Goal: Task Accomplishment & Management: Complete application form

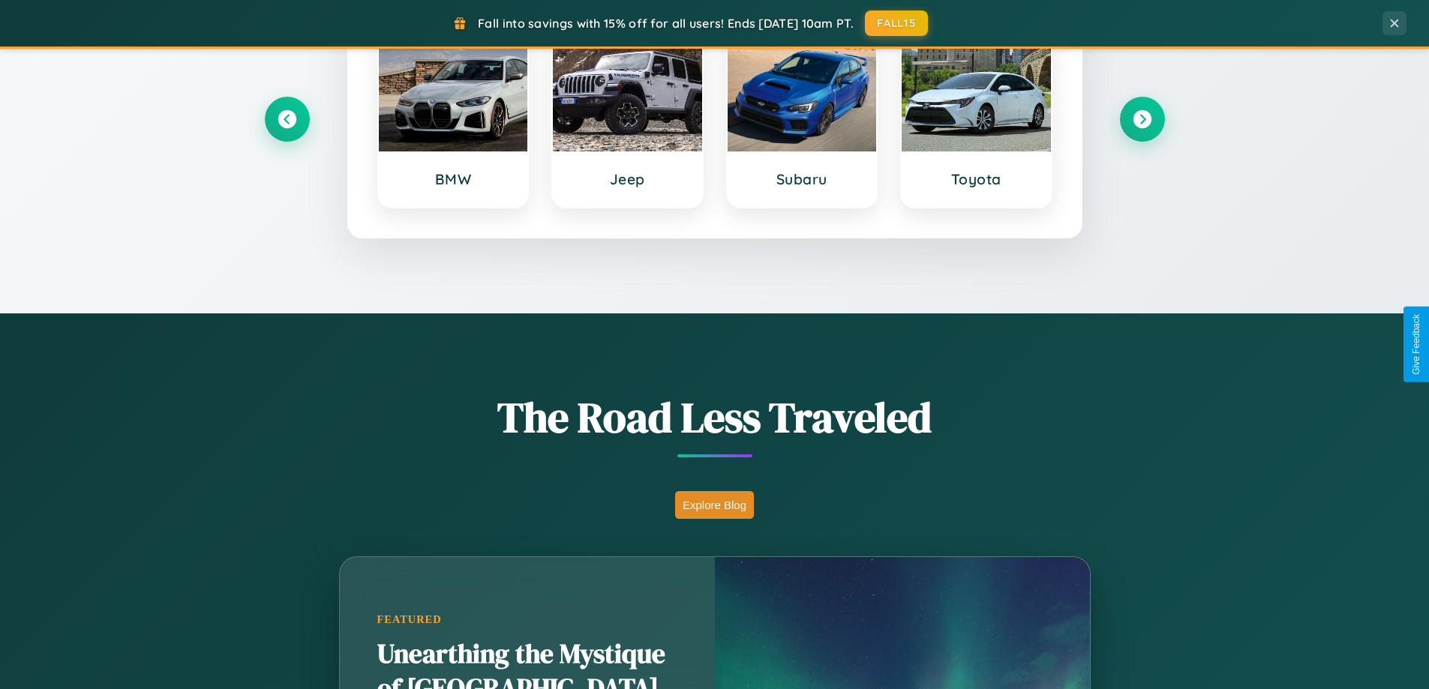
scroll to position [2886, 0]
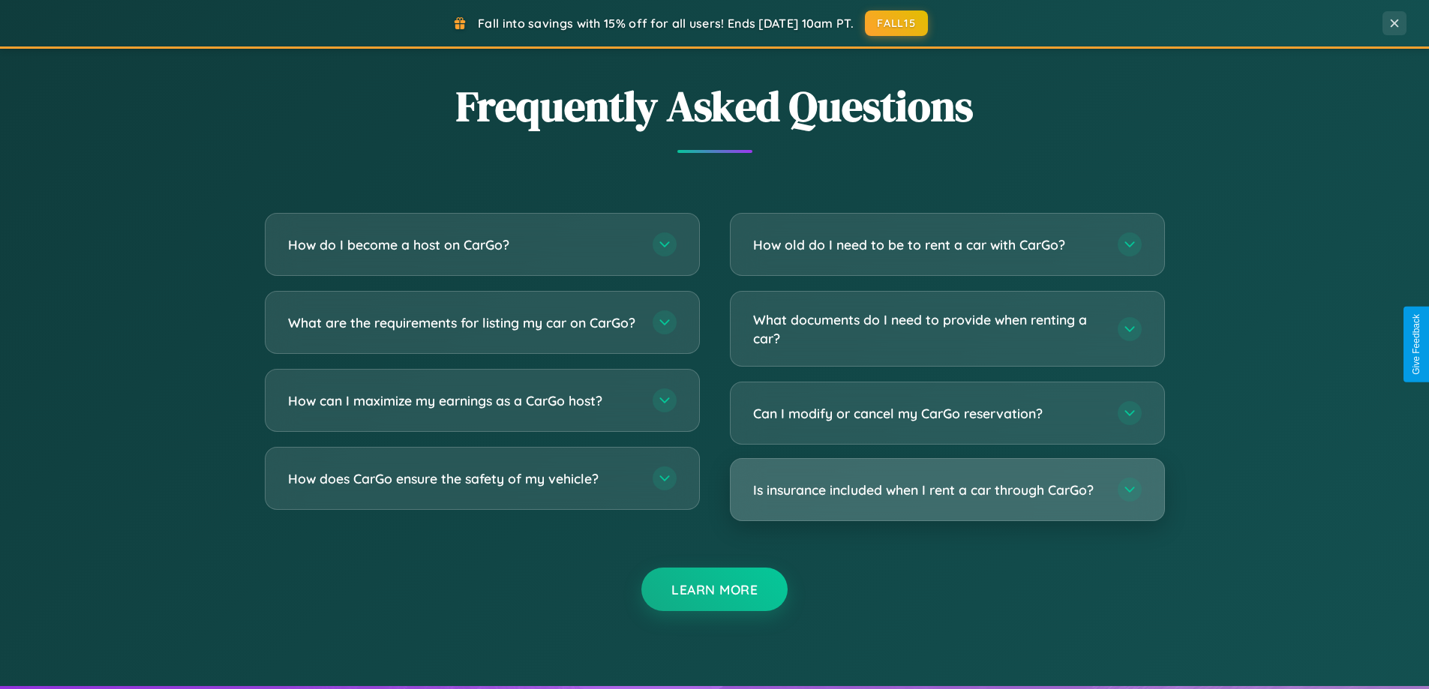
click at [947, 491] on h3 "Is insurance included when I rent a car through CarGo?" at bounding box center [928, 490] width 350 height 19
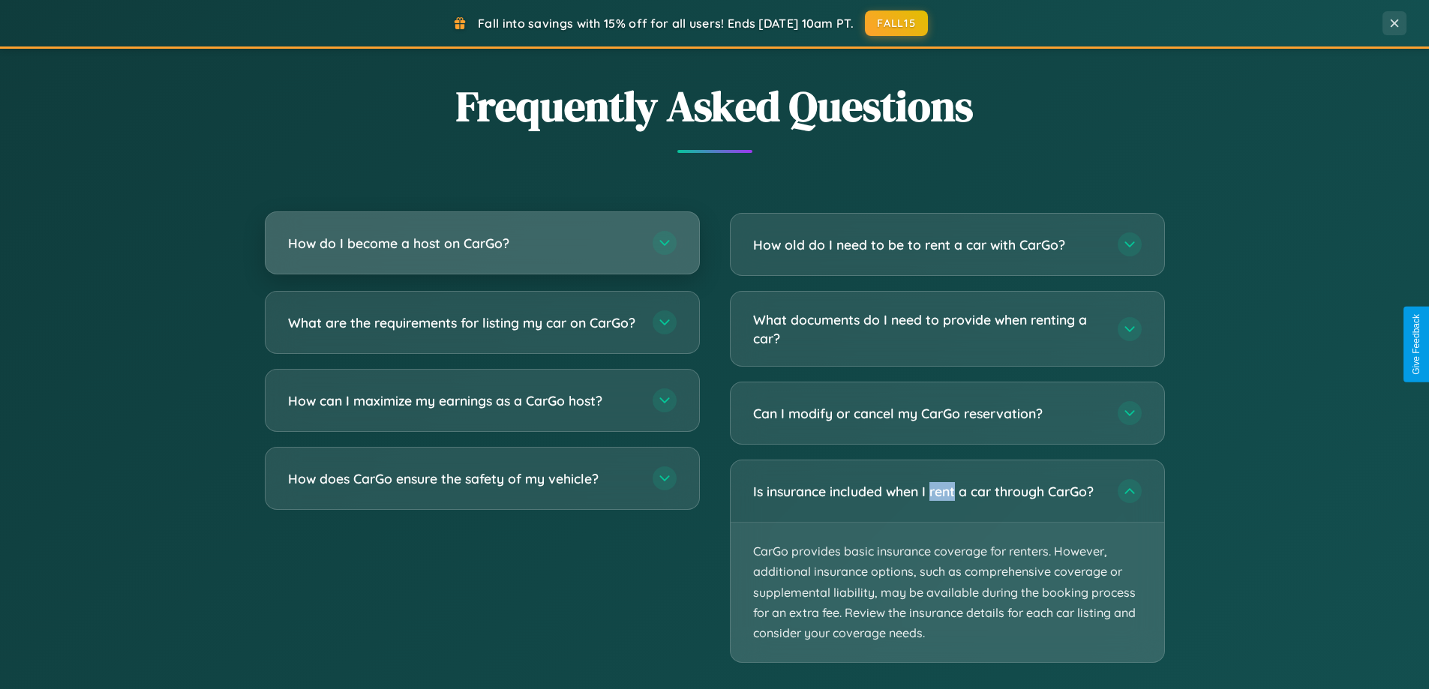
click at [482, 245] on h3 "How do I become a host on CarGo?" at bounding box center [463, 243] width 350 height 19
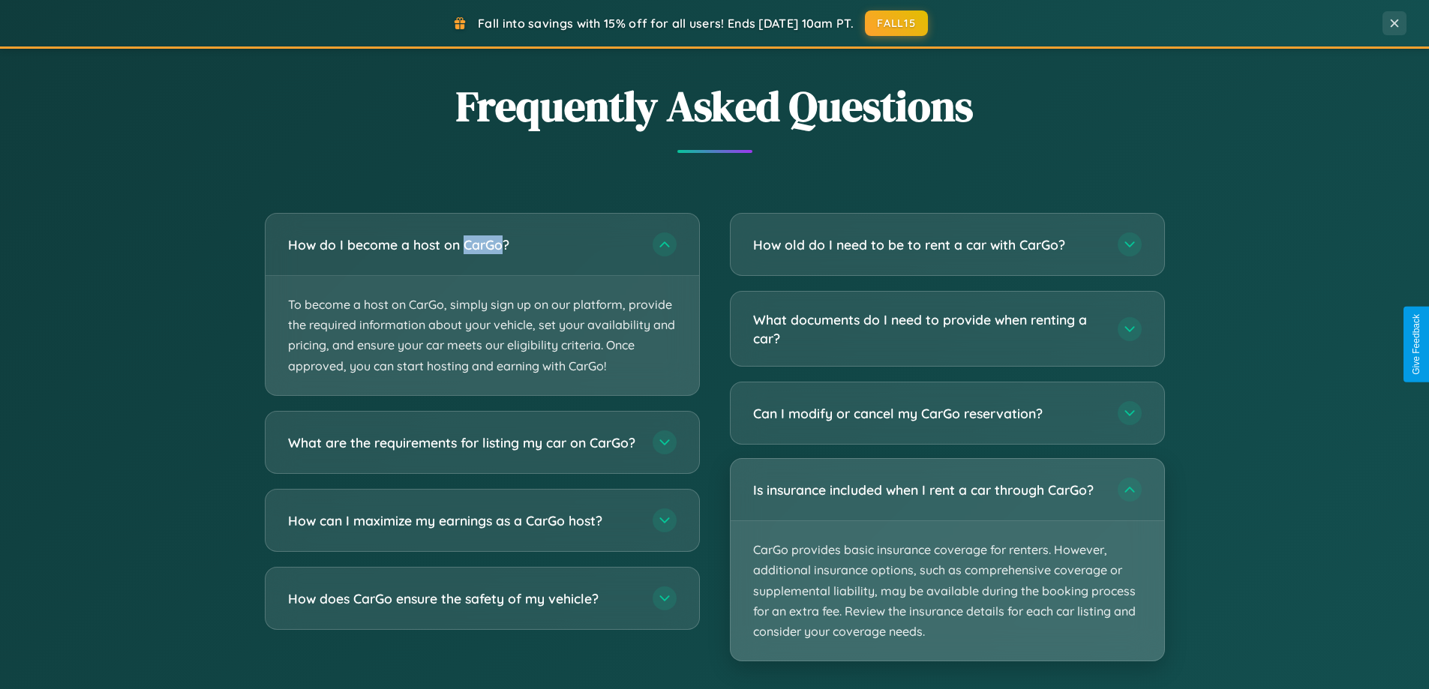
click at [947, 561] on p "CarGo provides basic insurance coverage for renters. However, additional insura…" at bounding box center [948, 591] width 434 height 140
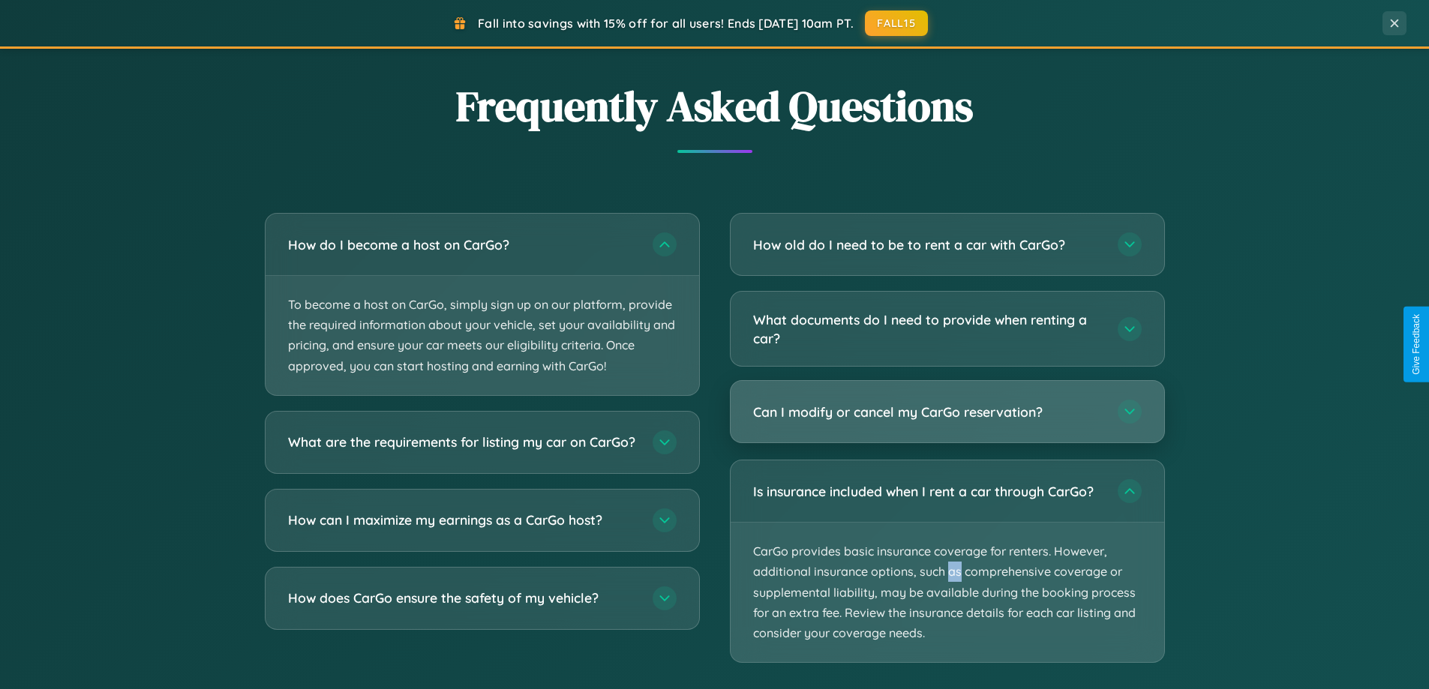
click at [947, 413] on h3 "Can I modify or cancel my CarGo reservation?" at bounding box center [928, 412] width 350 height 19
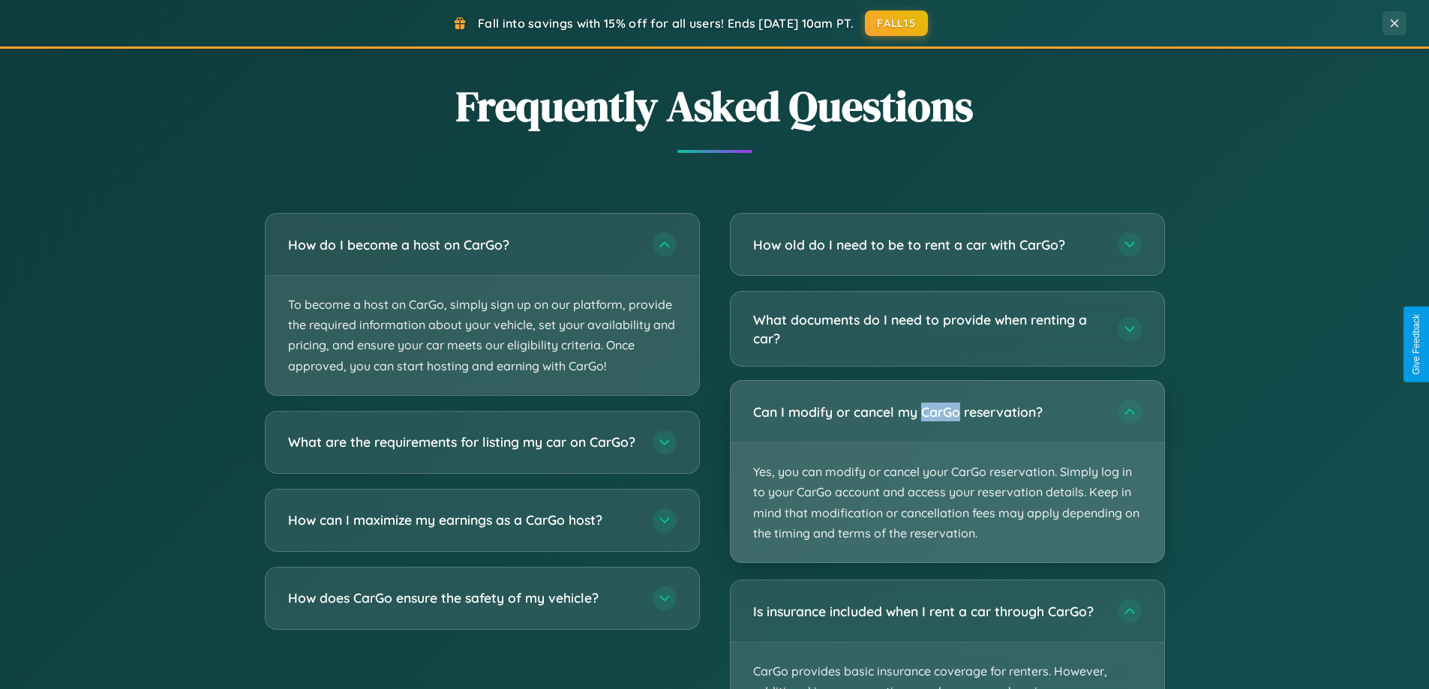
click at [947, 472] on p "Yes, you can modify or cancel your CarGo reservation. Simply log in to your Car…" at bounding box center [948, 502] width 434 height 119
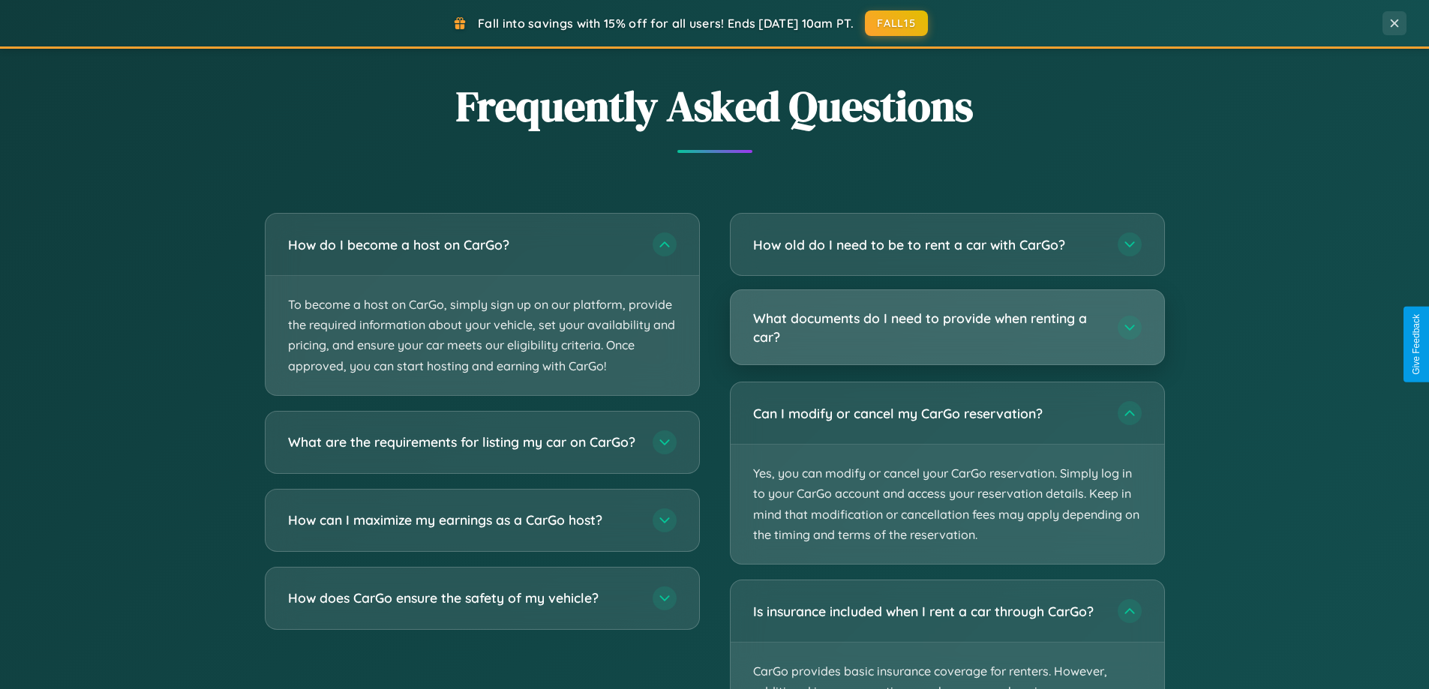
click at [947, 329] on h3 "What documents do I need to provide when renting a car?" at bounding box center [928, 327] width 350 height 37
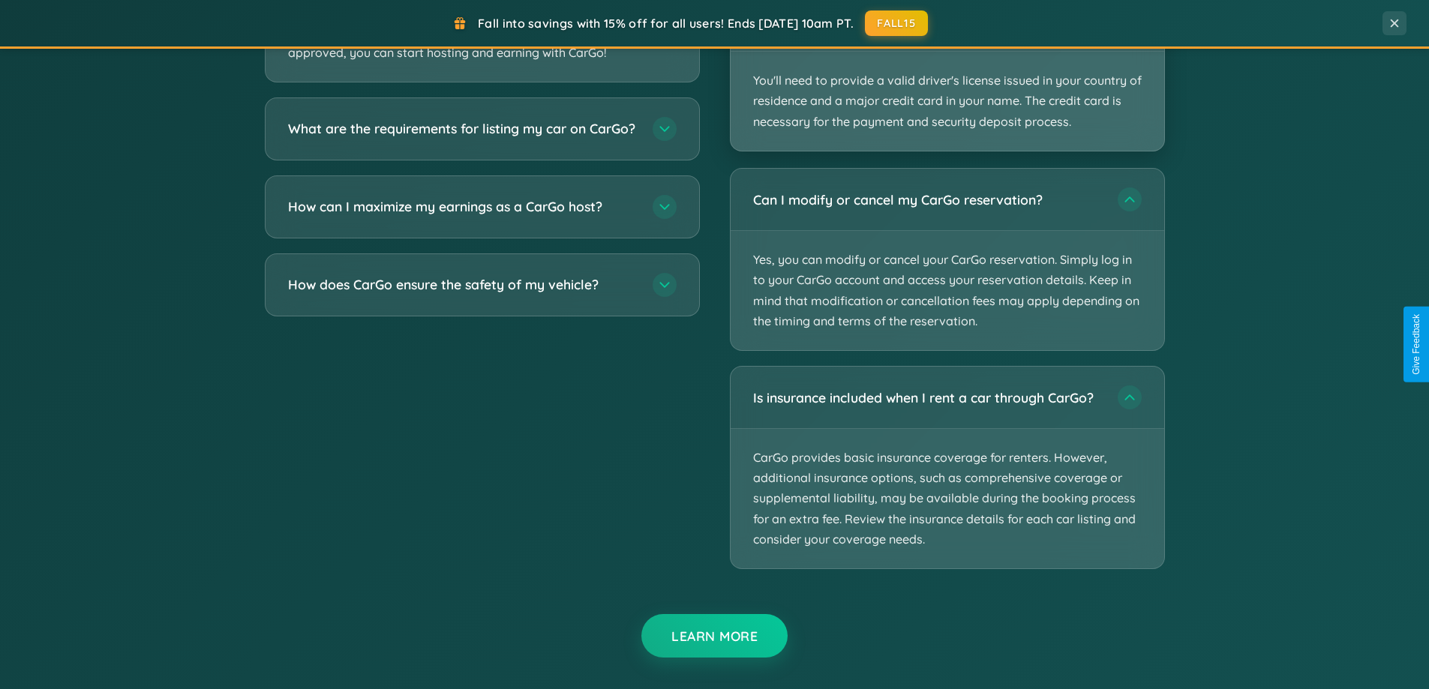
scroll to position [2810, 0]
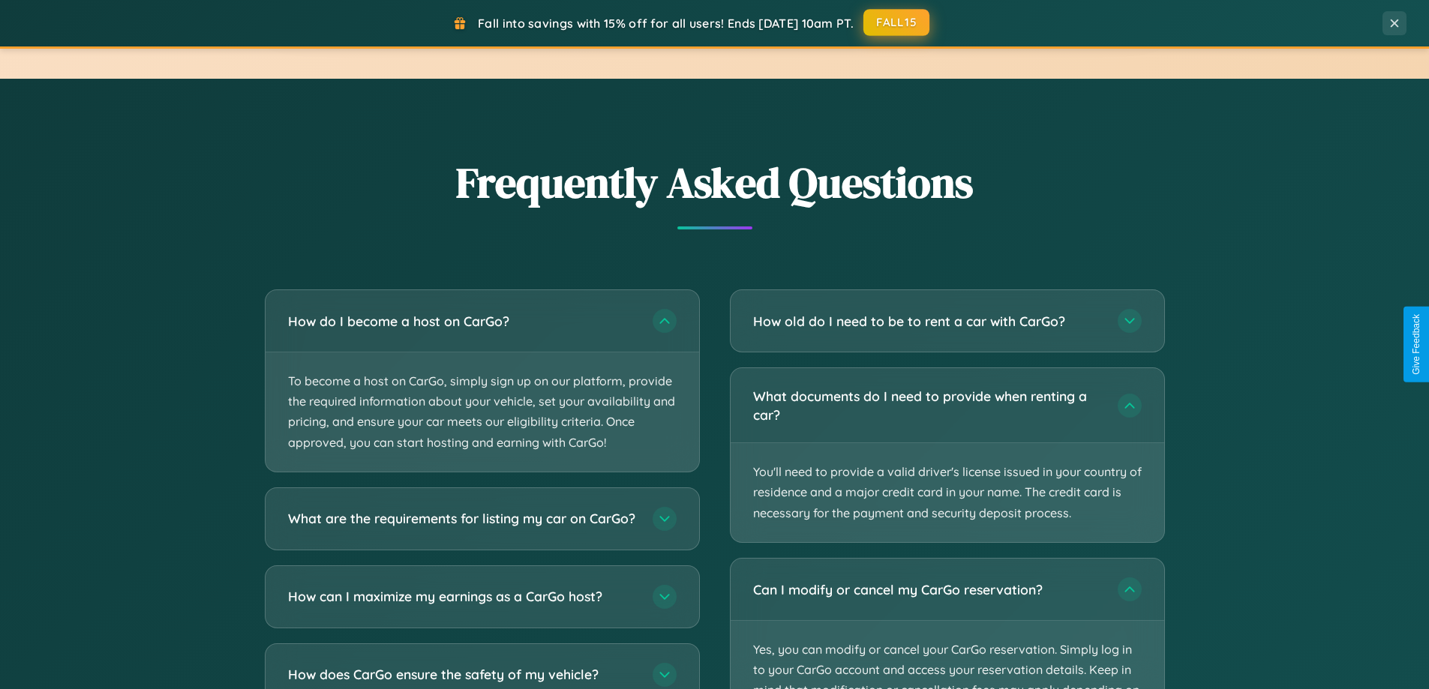
click at [897, 23] on button "FALL15" at bounding box center [896, 22] width 66 height 27
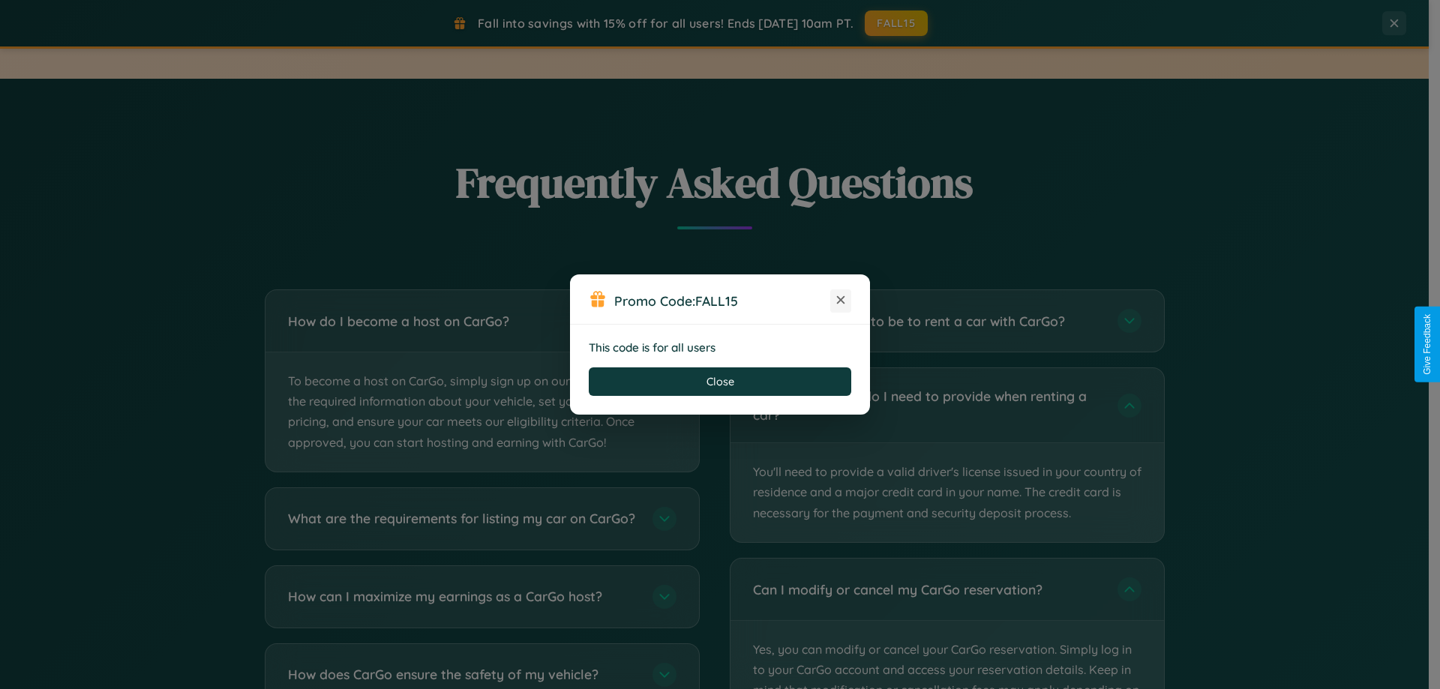
click at [841, 301] on icon at bounding box center [840, 300] width 15 height 15
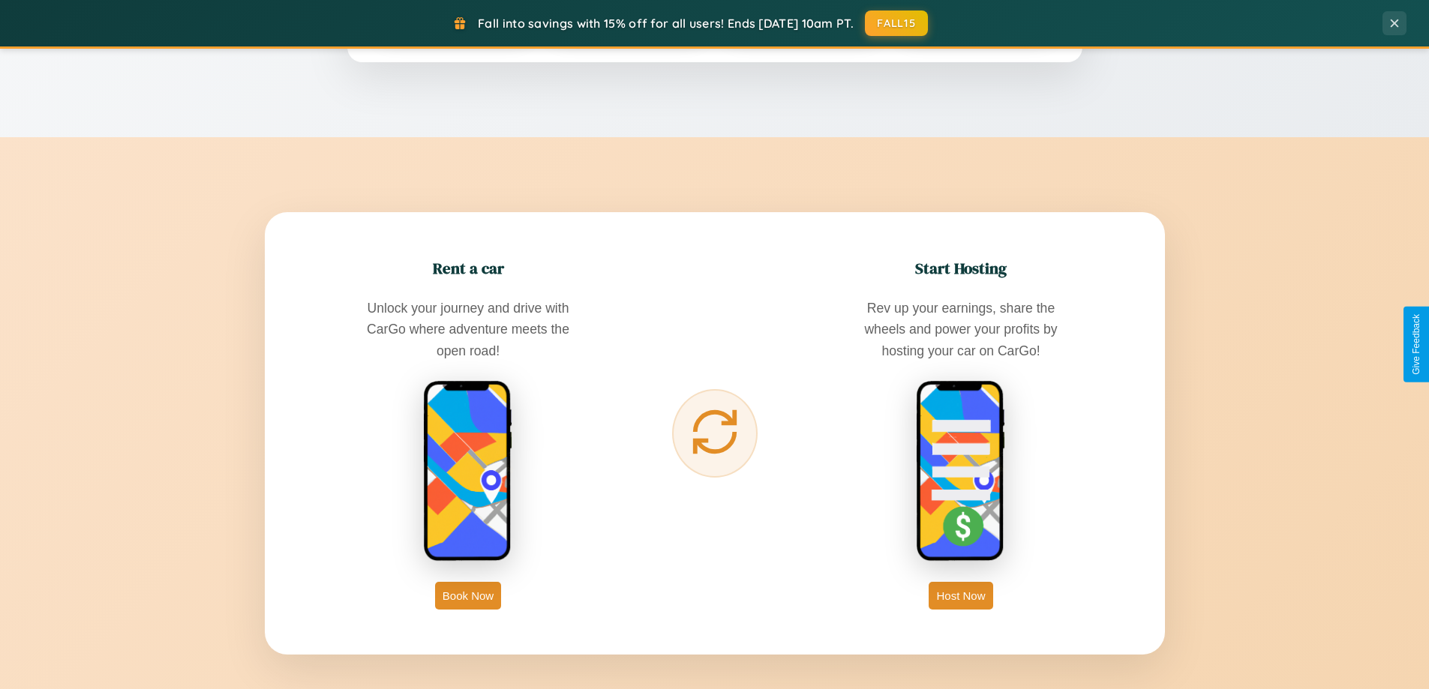
scroll to position [0, 0]
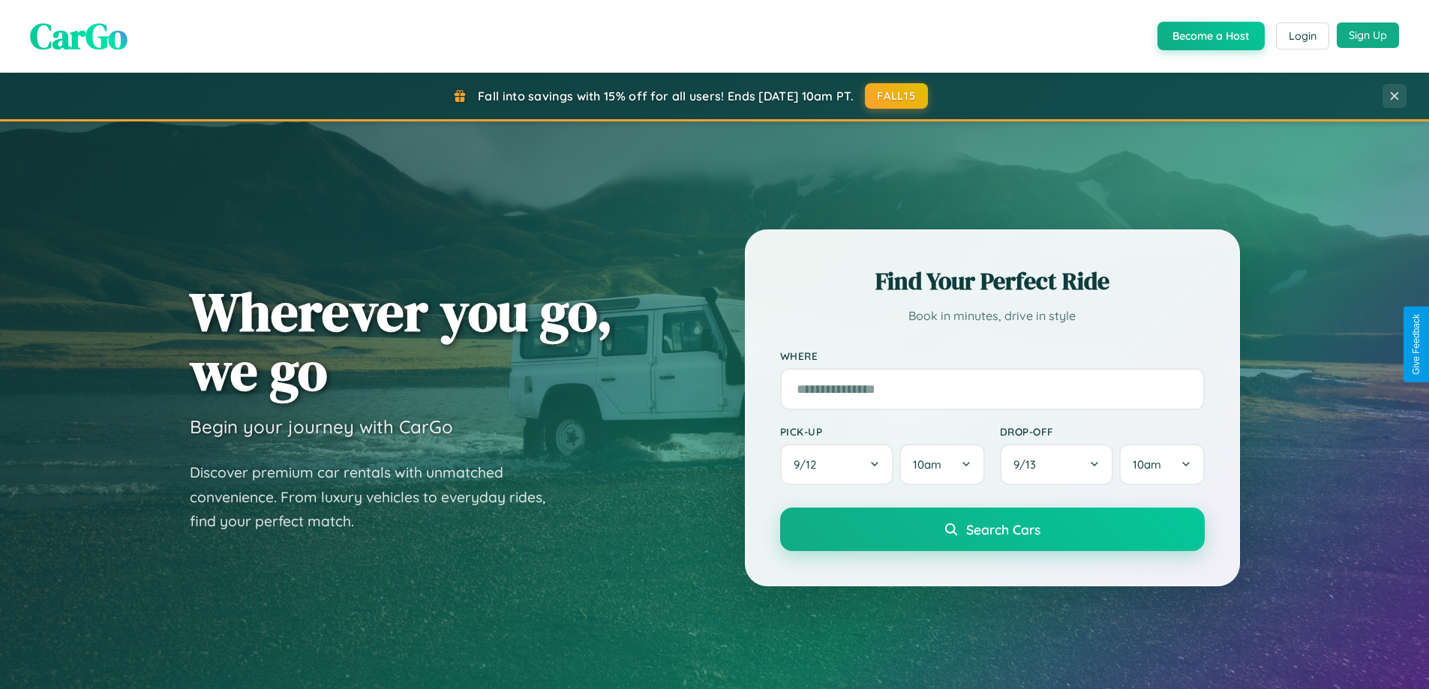
click at [1367, 36] on button "Sign Up" at bounding box center [1368, 36] width 62 height 26
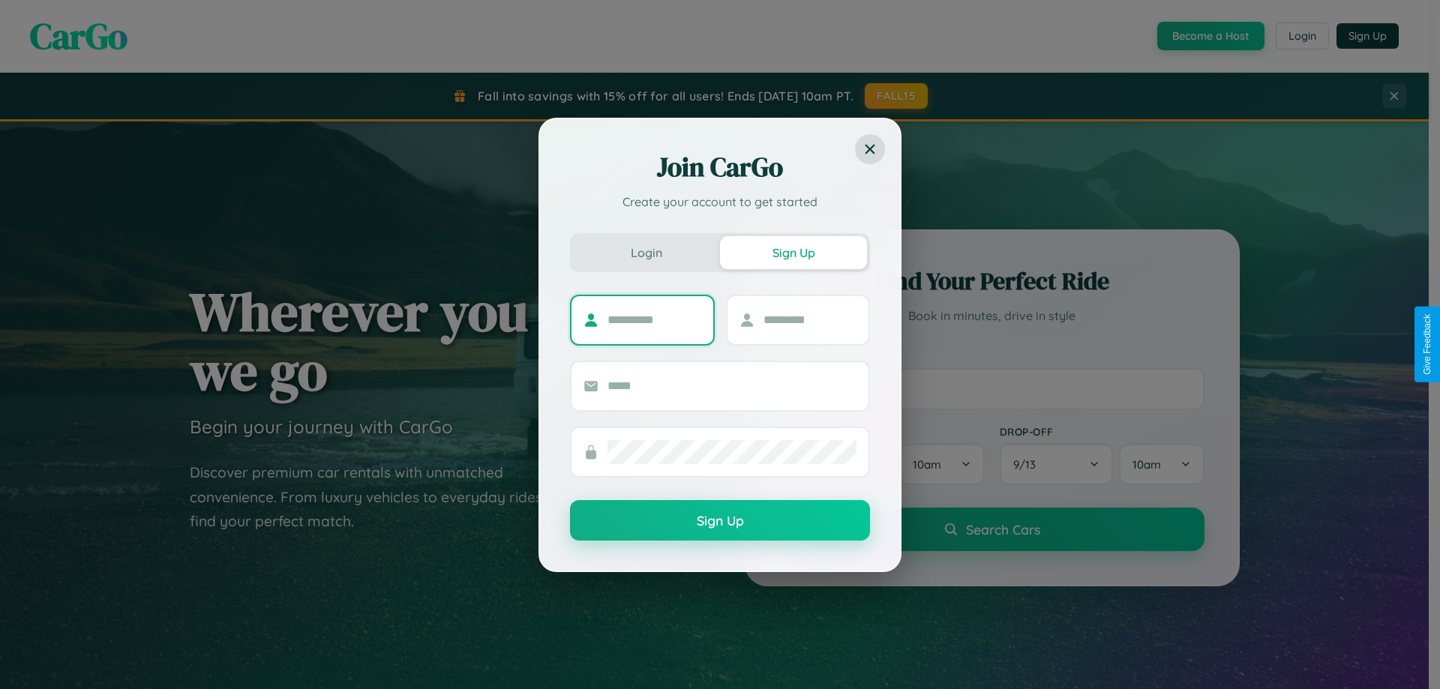
click at [654, 320] on input "text" at bounding box center [655, 320] width 94 height 24
type input "******"
click at [809, 320] on input "text" at bounding box center [811, 320] width 94 height 24
type input "*****"
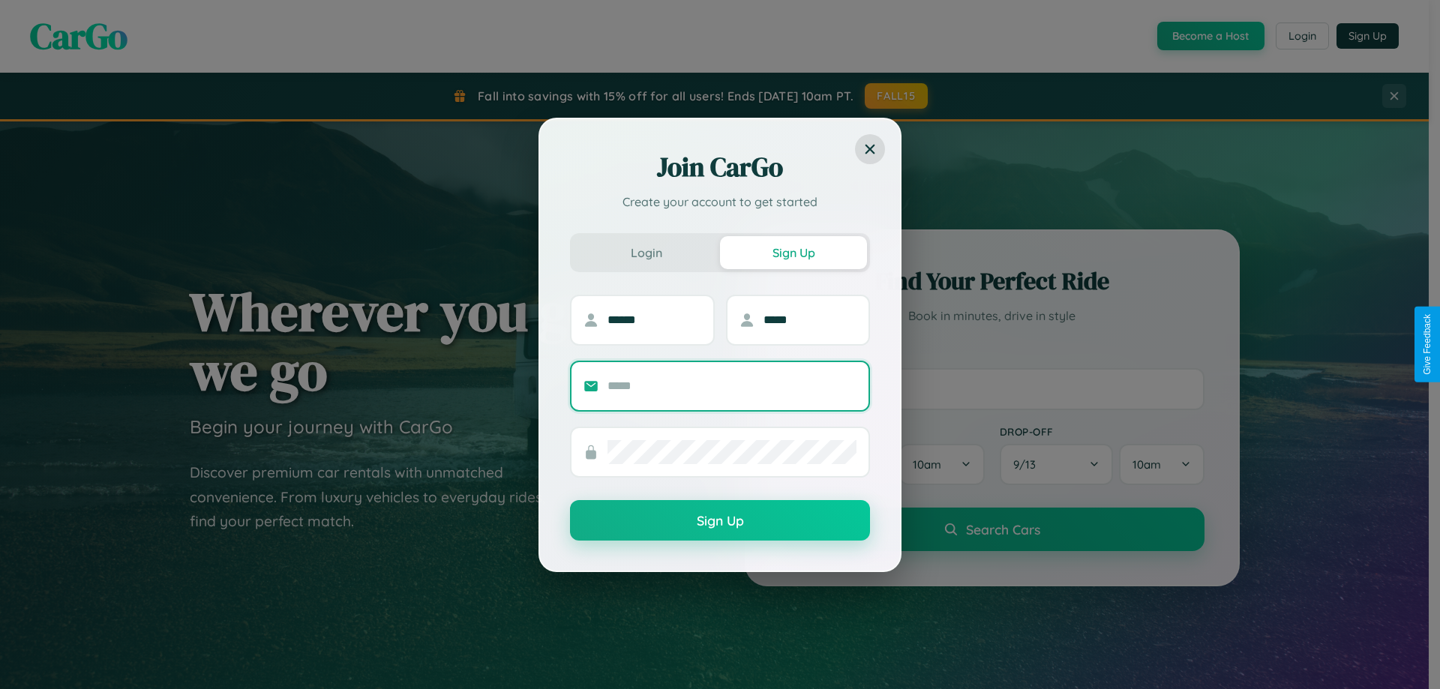
click at [732, 386] on input "text" at bounding box center [732, 386] width 249 height 24
type input "**********"
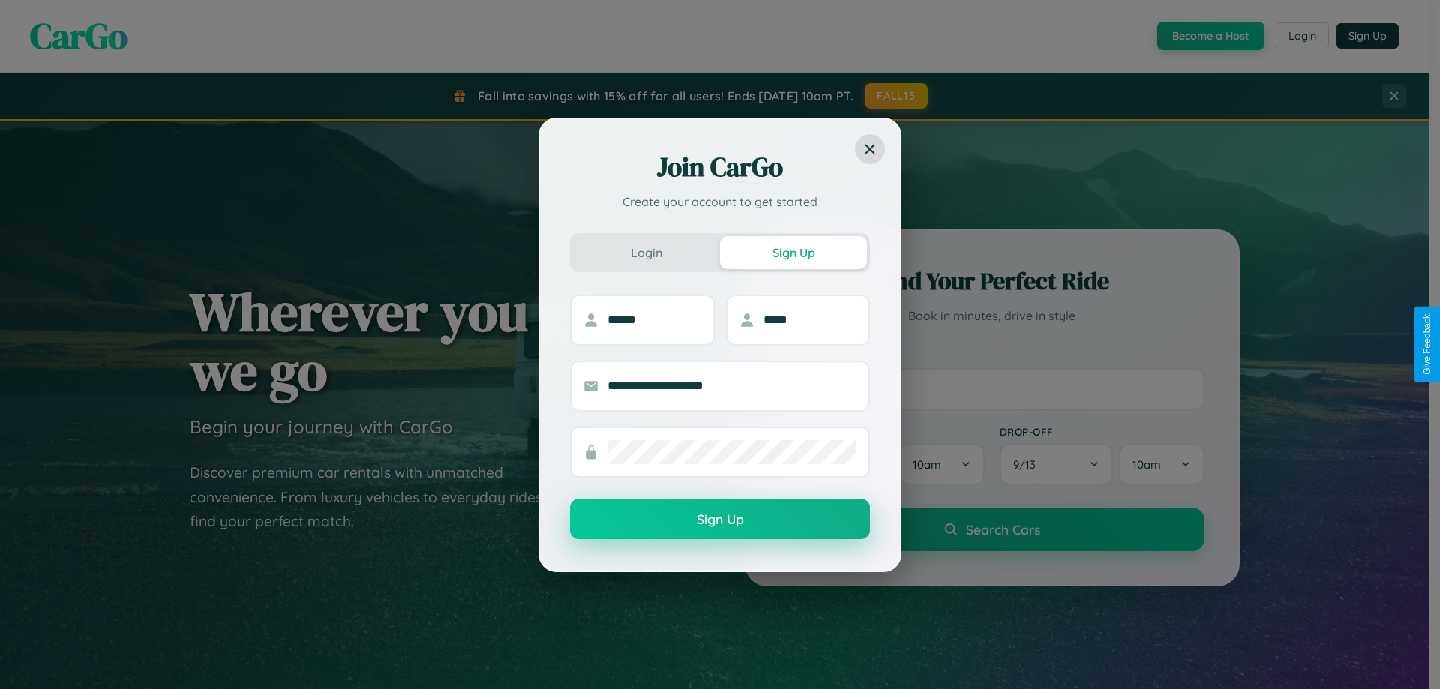
click at [720, 520] on button "Sign Up" at bounding box center [720, 519] width 300 height 41
